Goal: Find specific page/section: Find specific page/section

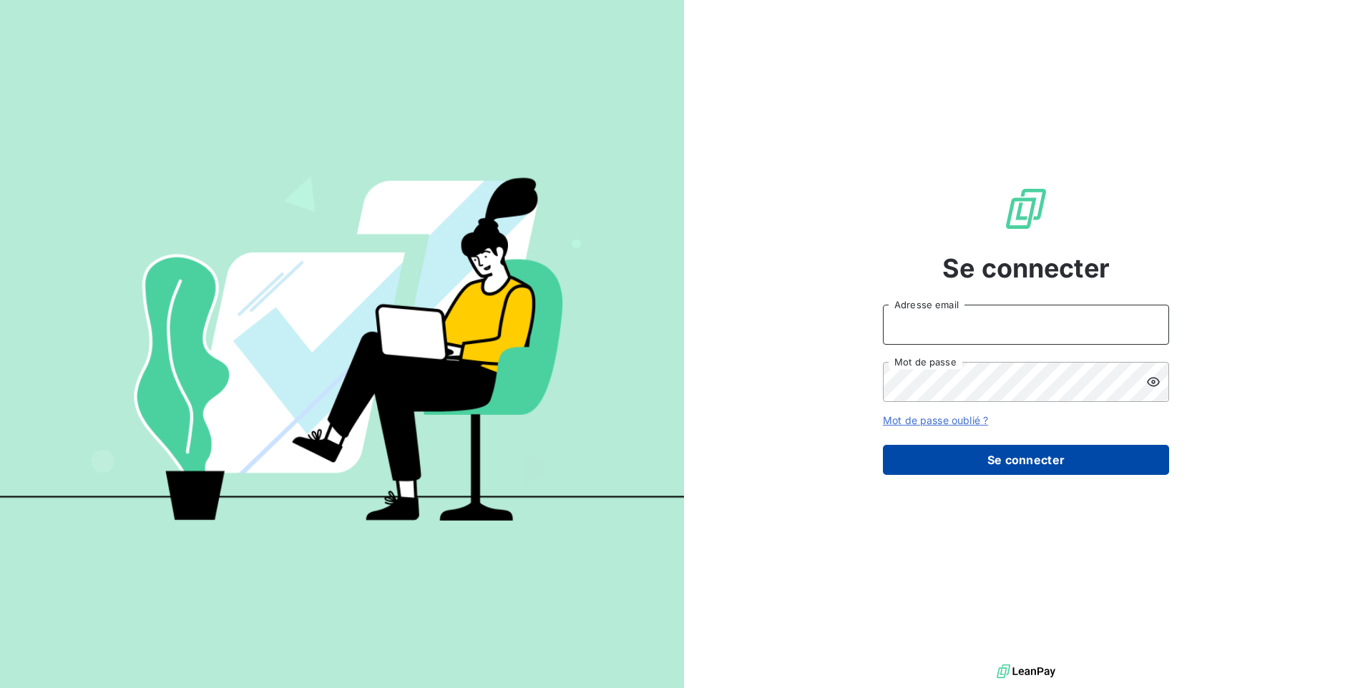
type input "[EMAIL_ADDRESS][DOMAIN_NAME]"
click at [991, 463] on button "Se connecter" at bounding box center [1026, 460] width 286 height 30
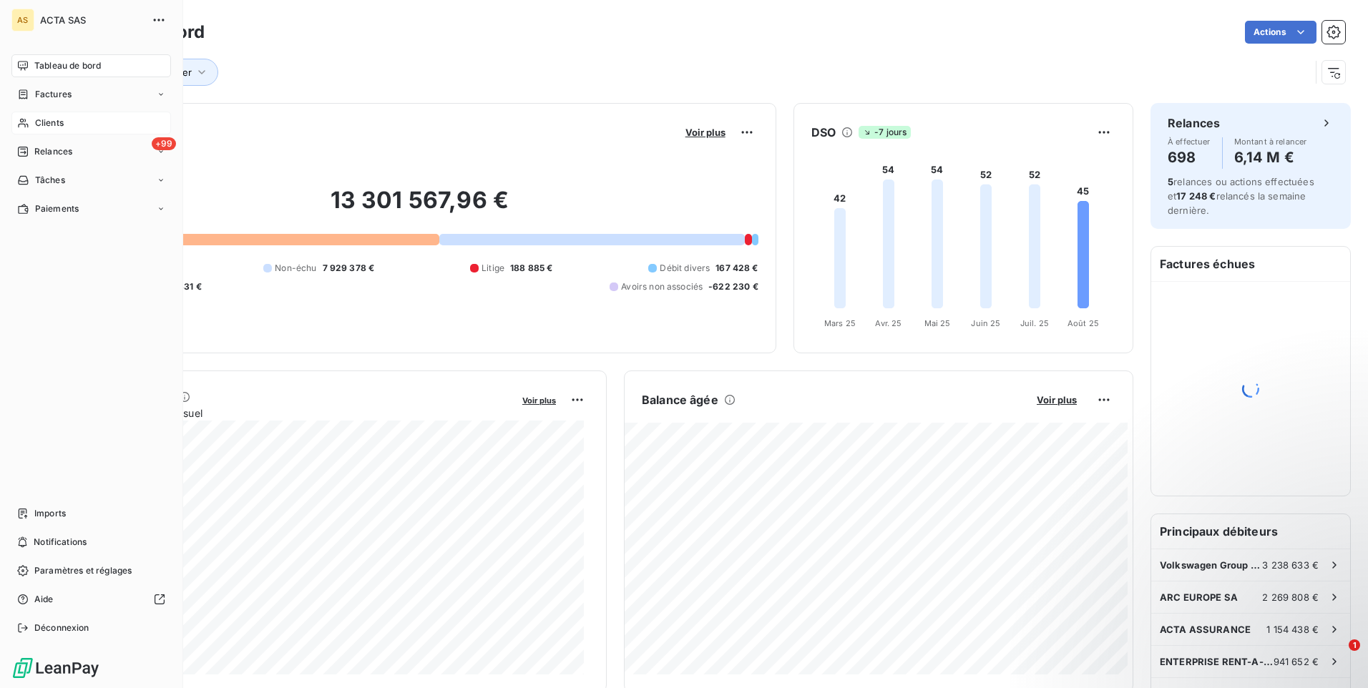
click at [43, 126] on span "Clients" at bounding box center [49, 123] width 29 height 13
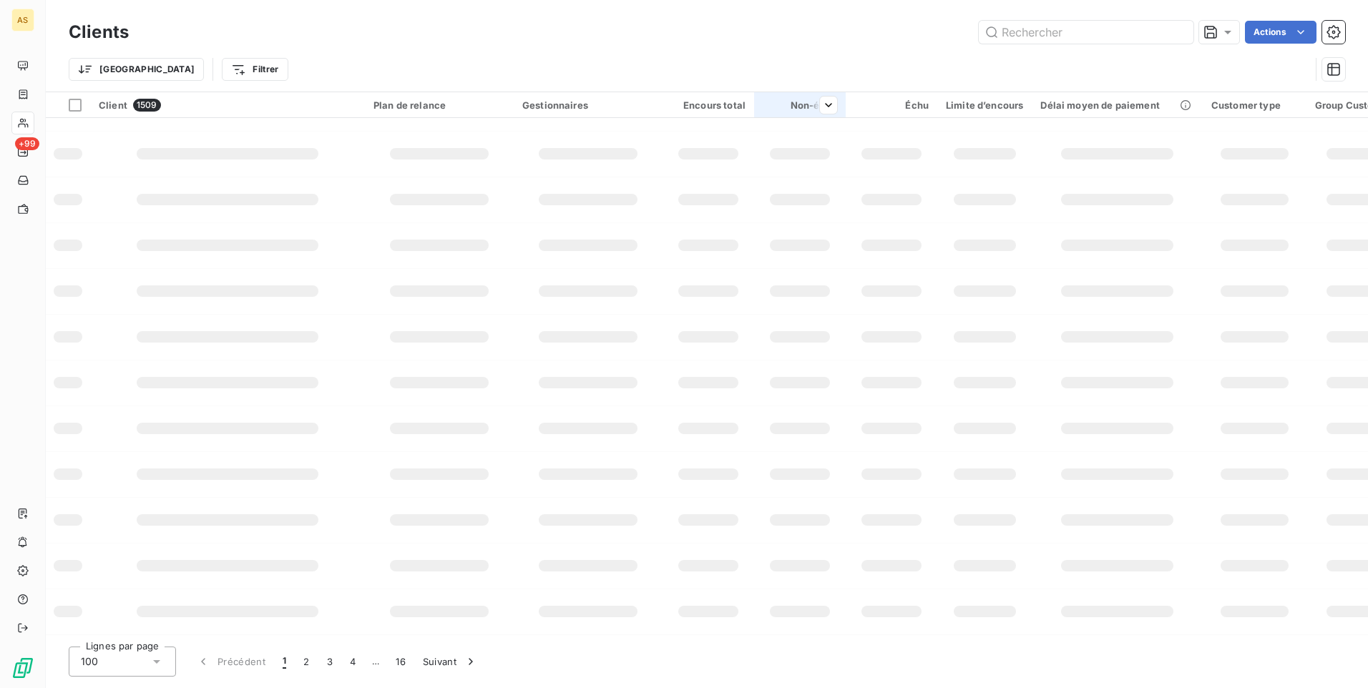
scroll to position [176, 0]
